Goal: Task Accomplishment & Management: Use online tool/utility

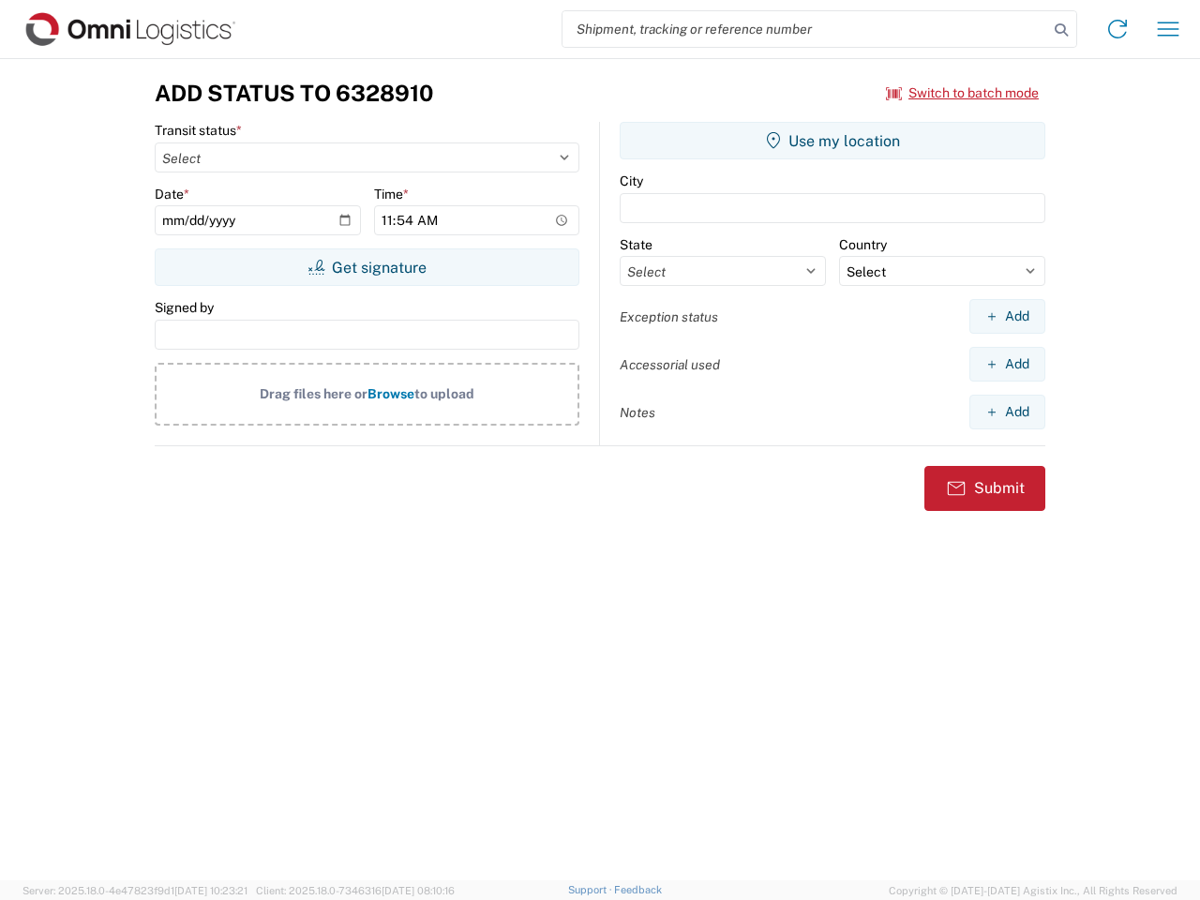
click at [805, 29] on input "search" at bounding box center [805, 29] width 486 height 36
click at [1061, 30] on icon at bounding box center [1061, 30] width 26 height 26
click at [1117, 29] on icon at bounding box center [1117, 29] width 30 height 30
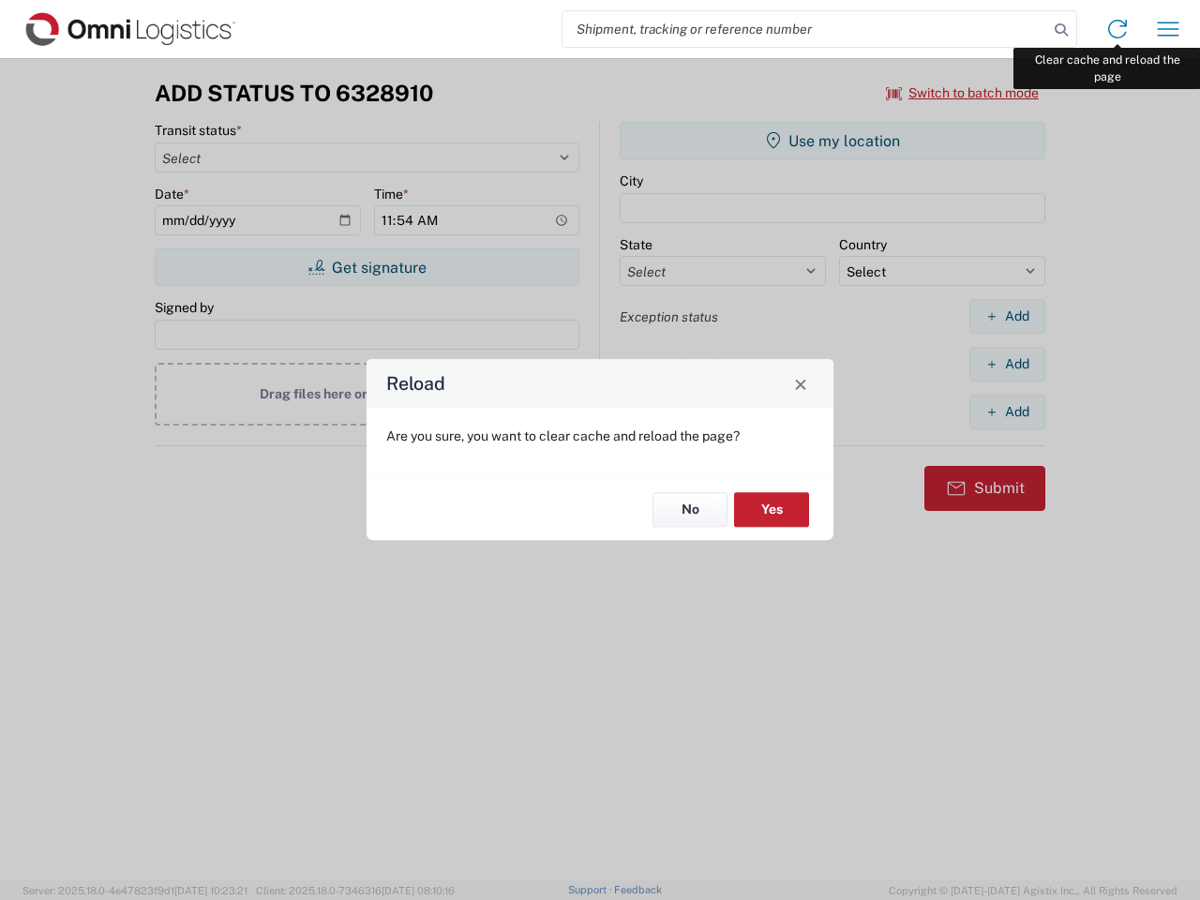
click at [1168, 29] on div "Reload Are you sure, you want to clear cache and reload the page? No Yes" at bounding box center [600, 450] width 1200 height 900
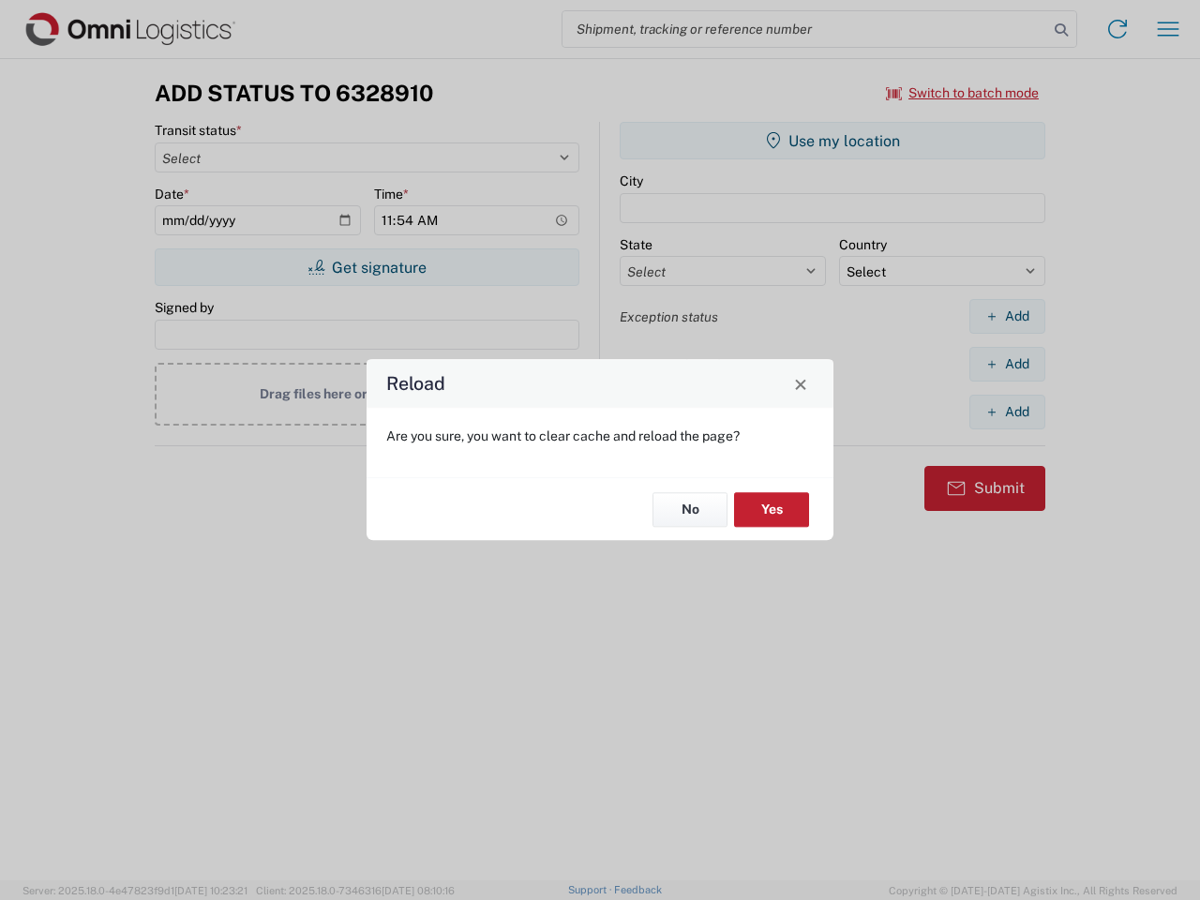
click at [963, 93] on div "Reload Are you sure, you want to clear cache and reload the page? No Yes" at bounding box center [600, 450] width 1200 height 900
click at [367, 267] on div "Reload Are you sure, you want to clear cache and reload the page? No Yes" at bounding box center [600, 450] width 1200 height 900
click at [832, 141] on div "Reload Are you sure, you want to clear cache and reload the page? No Yes" at bounding box center [600, 450] width 1200 height 900
click at [1007, 316] on div "Reload Are you sure, you want to clear cache and reload the page? No Yes" at bounding box center [600, 450] width 1200 height 900
click at [1007, 364] on div "Reload Are you sure, you want to clear cache and reload the page? No Yes" at bounding box center [600, 450] width 1200 height 900
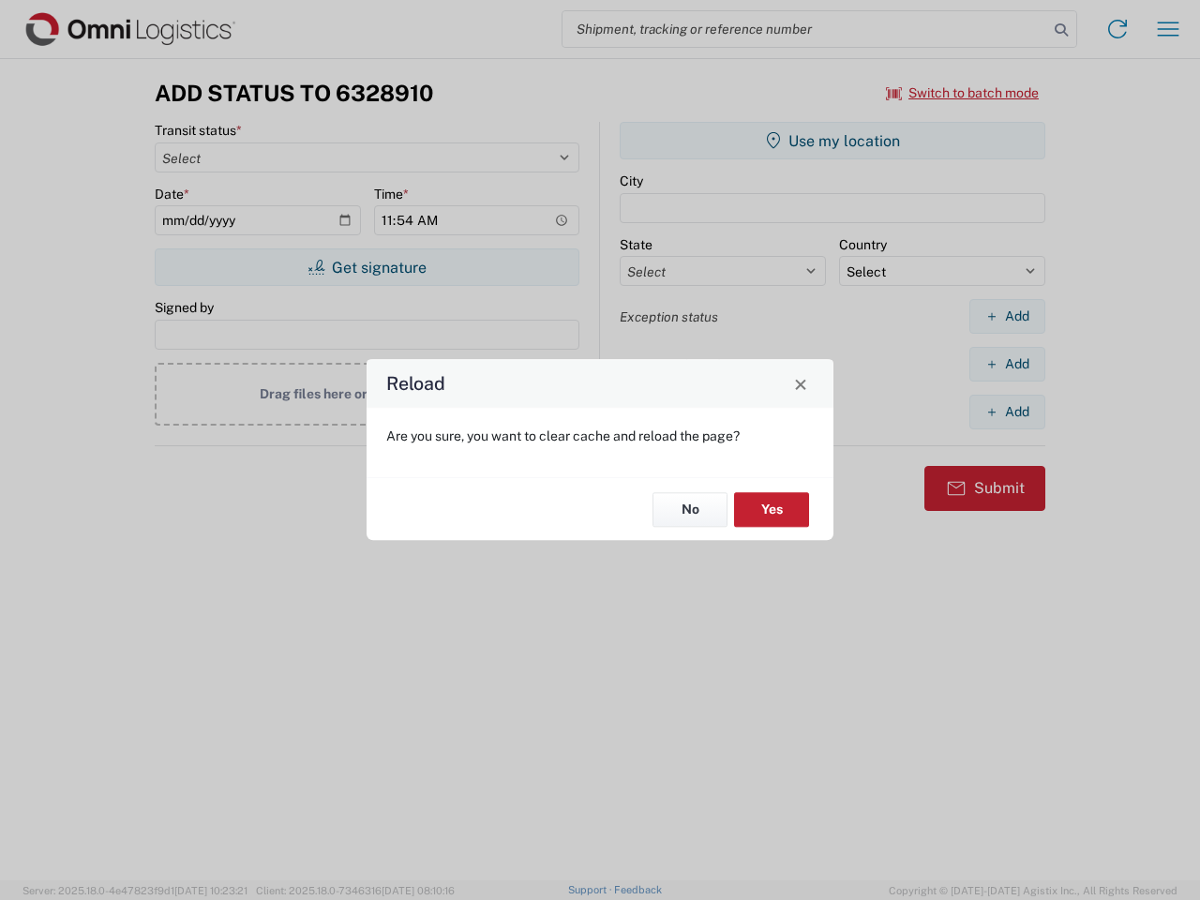
click at [1007, 412] on div "Reload Are you sure, you want to clear cache and reload the page? No Yes" at bounding box center [600, 450] width 1200 height 900
